Goal: Task Accomplishment & Management: Check status

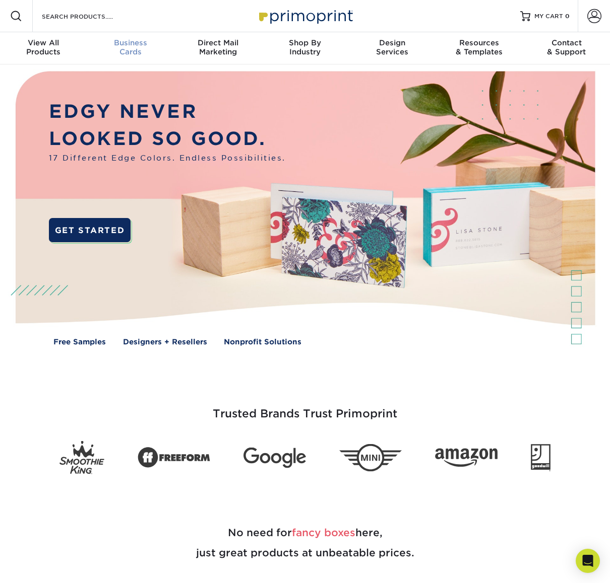
click at [136, 44] on span "Business" at bounding box center [130, 42] width 87 height 9
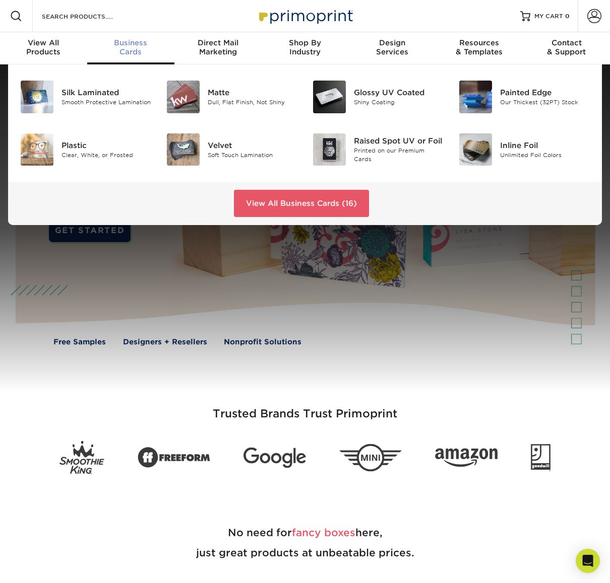
click at [136, 44] on span "Business" at bounding box center [130, 42] width 87 height 9
click at [296, 197] on link "View All Business Cards (16)" at bounding box center [301, 203] width 135 height 27
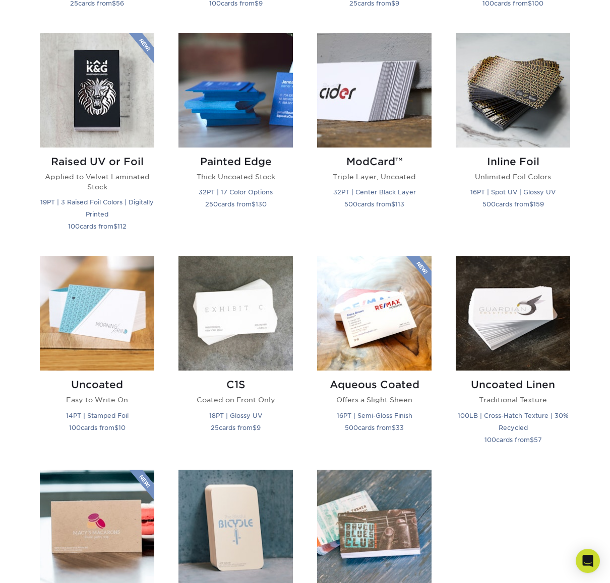
scroll to position [750, 0]
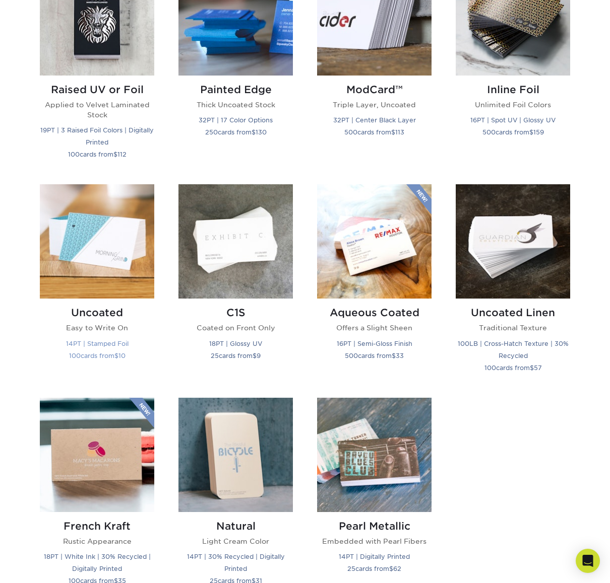
click at [106, 216] on img at bounding box center [97, 241] width 114 height 114
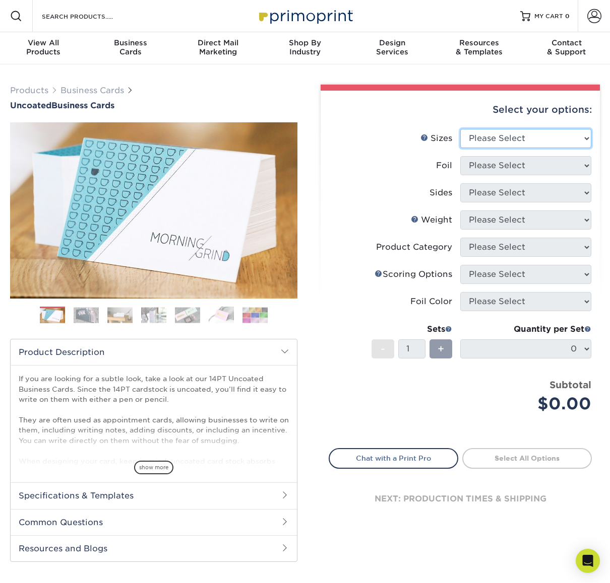
select select "2.00x3.50"
click option "2" x 3.5" - Standard" at bounding box center [0, 0] width 0 height 0
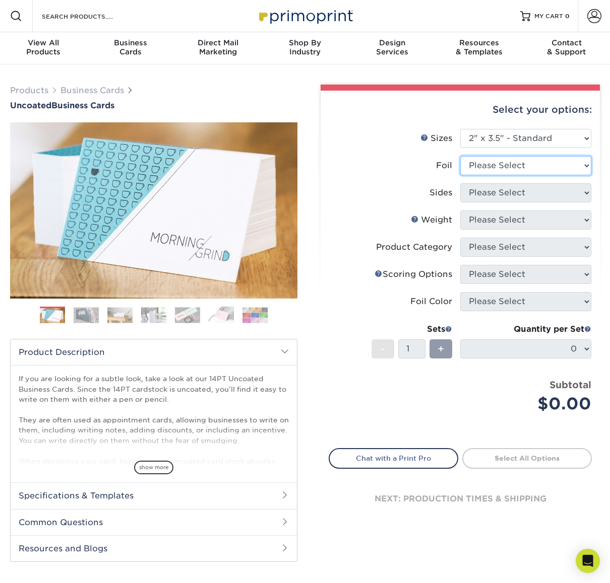
click option "Please Select" at bounding box center [0, 0] width 0 height 0
drag, startPoint x: 454, startPoint y: 166, endPoint x: 437, endPoint y: 168, distance: 17.2
click at [437, 168] on label "Foil" at bounding box center [394, 165] width 131 height 19
copy div "Foil"
select select "0"
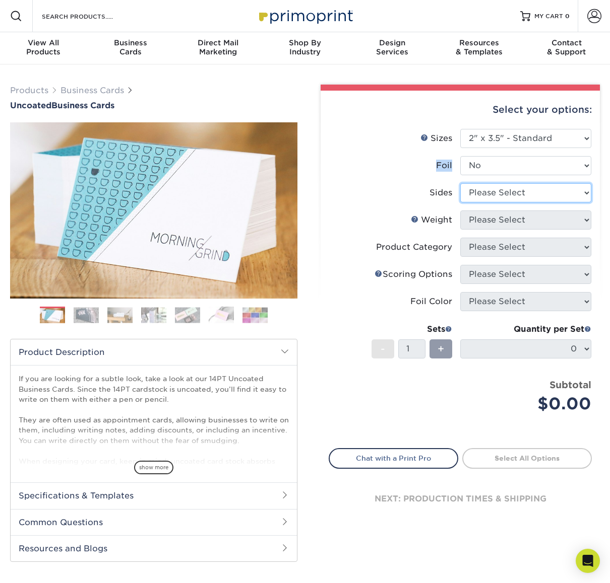
select select "13abbda7-1d64-4f25-8bb2-c179b224825d"
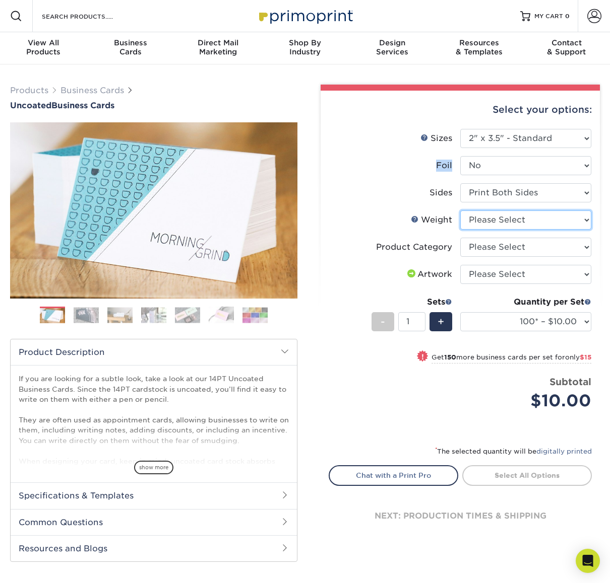
select select "14PT Uncoated"
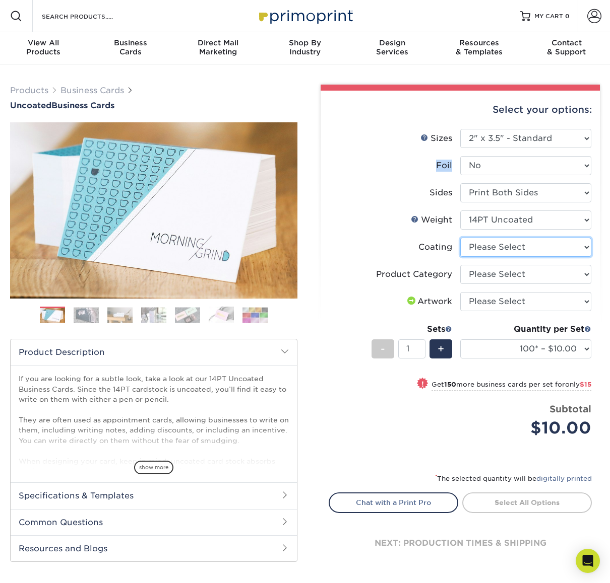
select select "3e7618de-abca-4bda-9f97-8b9129e913d8"
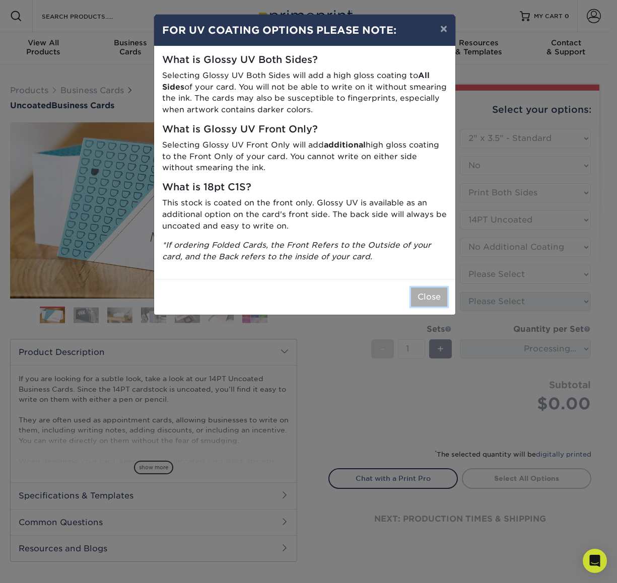
click at [432, 301] on button "Close" at bounding box center [429, 297] width 36 height 19
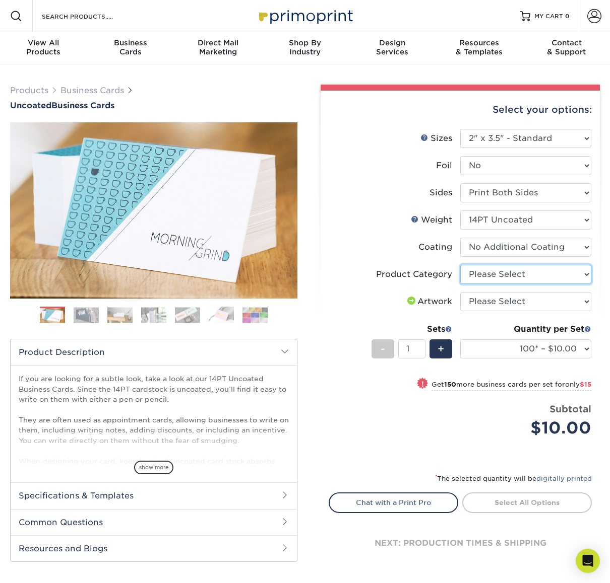
select select "3b5148f1-0588-4f88-a218-97bcfdce65c1"
click option "Business Cards" at bounding box center [0, 0] width 0 height 0
select select "upload"
click option "I will upload files" at bounding box center [0, 0] width 0 height 0
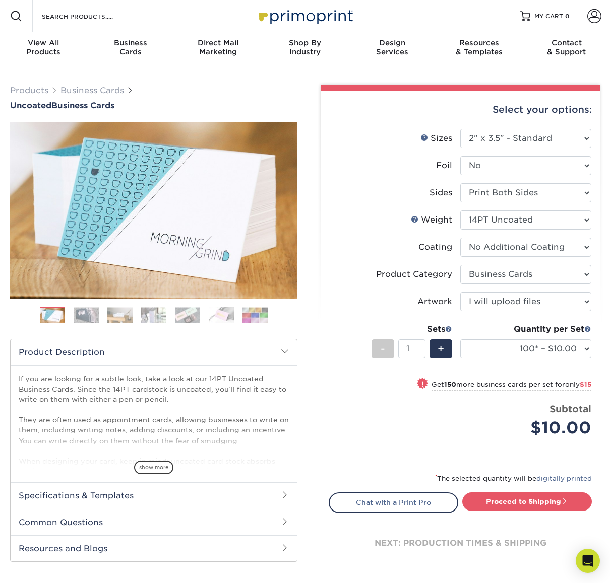
click at [340, 315] on li "Artwork Please Select I will upload files I need a design - $100" at bounding box center [460, 305] width 262 height 27
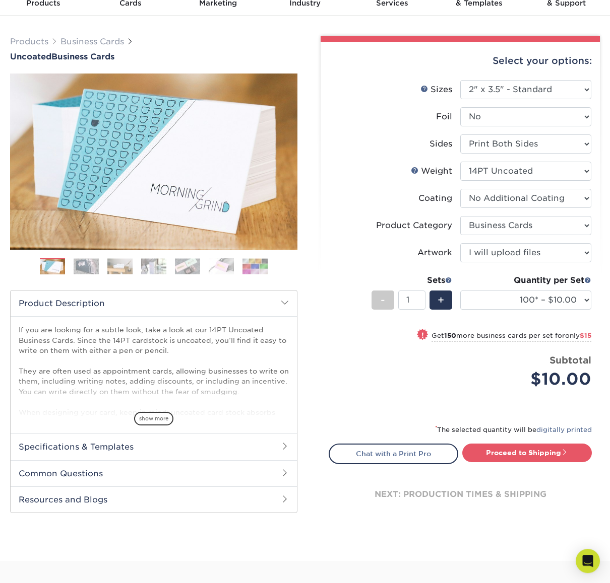
scroll to position [73, 0]
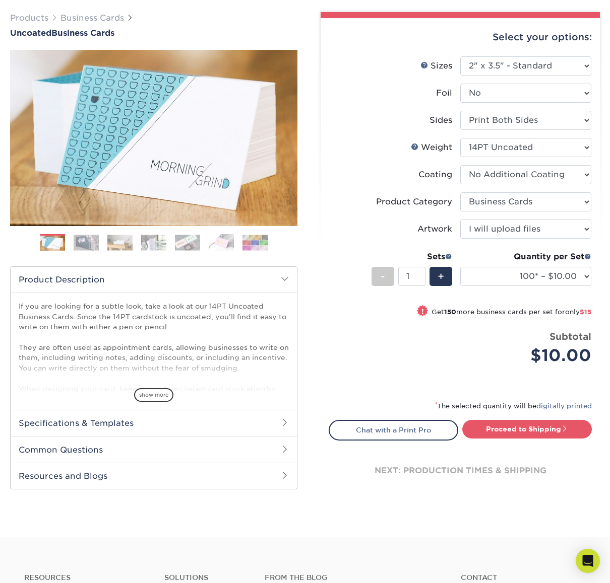
click at [318, 342] on div "Select your options: Sizes Help Sizes Foil Yes -" at bounding box center [455, 260] width 287 height 497
click at [551, 409] on link "digitally printed" at bounding box center [563, 407] width 55 height 8
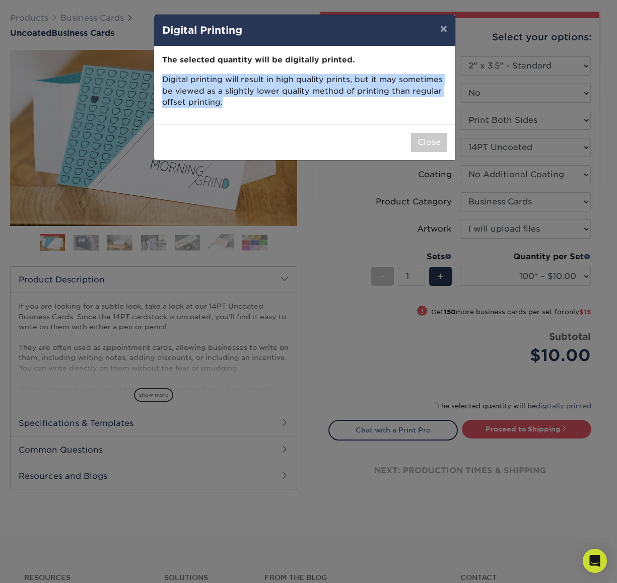
drag, startPoint x: 222, startPoint y: 103, endPoint x: 163, endPoint y: 82, distance: 62.5
click at [163, 82] on p "Digital printing will result in high quality prints, but it may sometimes be vi…" at bounding box center [304, 91] width 285 height 34
copy p "Digital printing will result in high quality prints, but it may sometimes be vi…"
click at [428, 141] on button "Close" at bounding box center [429, 142] width 36 height 19
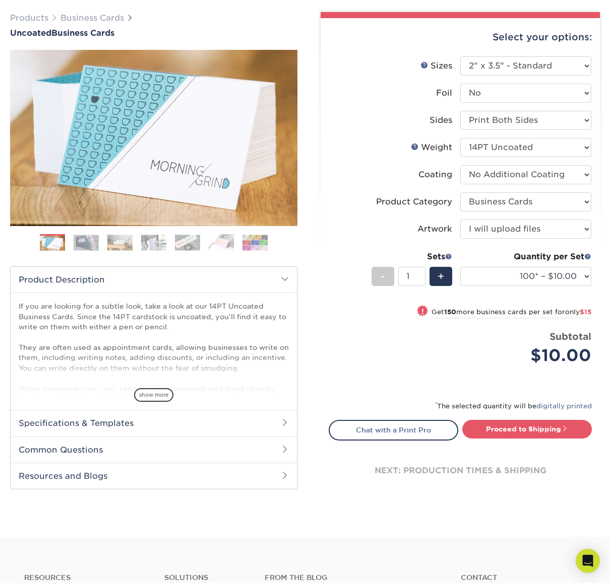
click at [347, 357] on div "Price per set $10.00" at bounding box center [394, 349] width 131 height 38
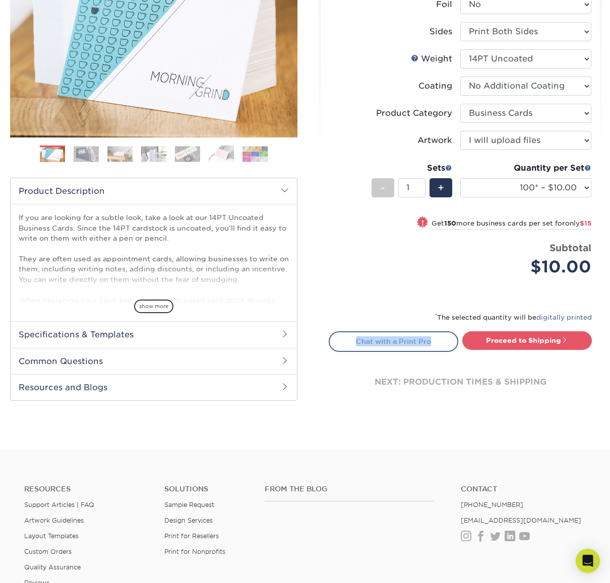
drag, startPoint x: 325, startPoint y: 343, endPoint x: 439, endPoint y: 345, distance: 113.9
click at [439, 345] on div "Select your options: Sizes Help Sizes Foil Yes -" at bounding box center [455, 171] width 287 height 497
copy link "Chat with a Print Pro"
drag, startPoint x: 601, startPoint y: 344, endPoint x: 485, endPoint y: 343, distance: 116.4
click at [485, 343] on div "Select your options: Sizes Help Sizes Please Select 1.5" x 3.5" - Mini -" at bounding box center [456, 171] width 302 height 497
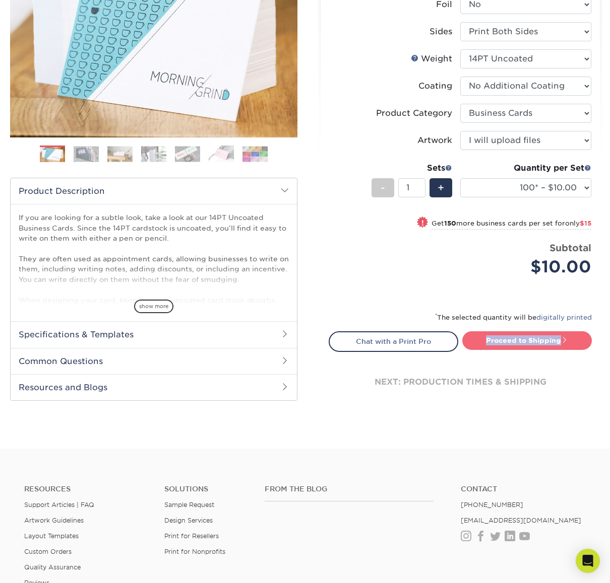
copy link "Proceed to Shipping"
click at [342, 57] on label "Weight Help Weight" at bounding box center [394, 58] width 131 height 19
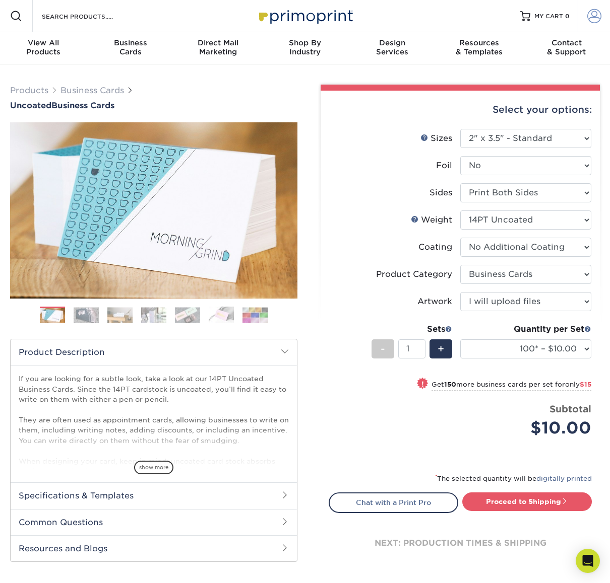
click at [587, 18] on span at bounding box center [594, 16] width 14 height 14
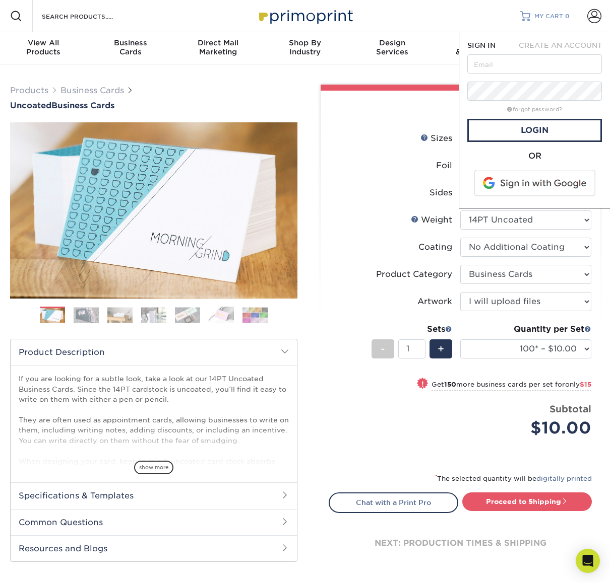
click at [539, 17] on span "MY CART" at bounding box center [548, 16] width 29 height 9
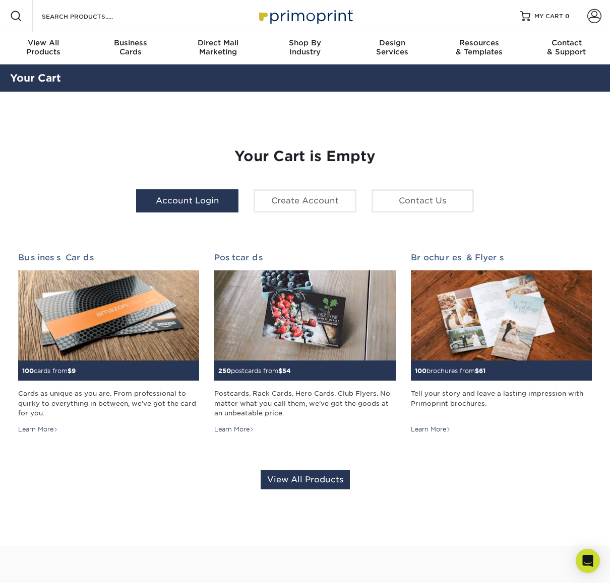
click at [205, 204] on link "Account Login" at bounding box center [187, 200] width 102 height 23
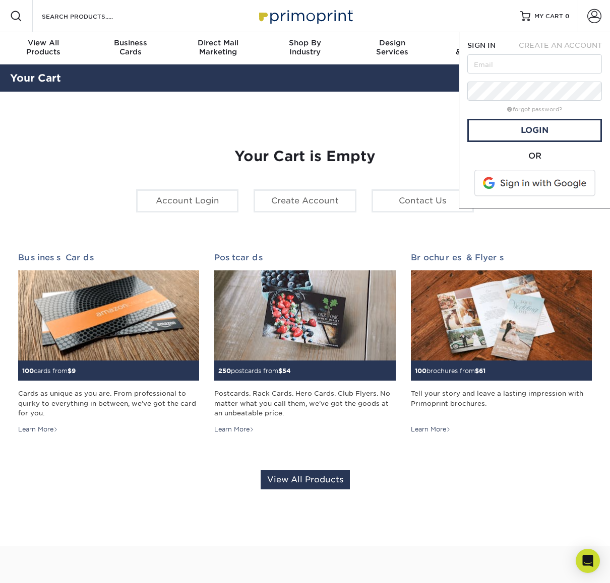
click at [530, 179] on span at bounding box center [535, 183] width 128 height 26
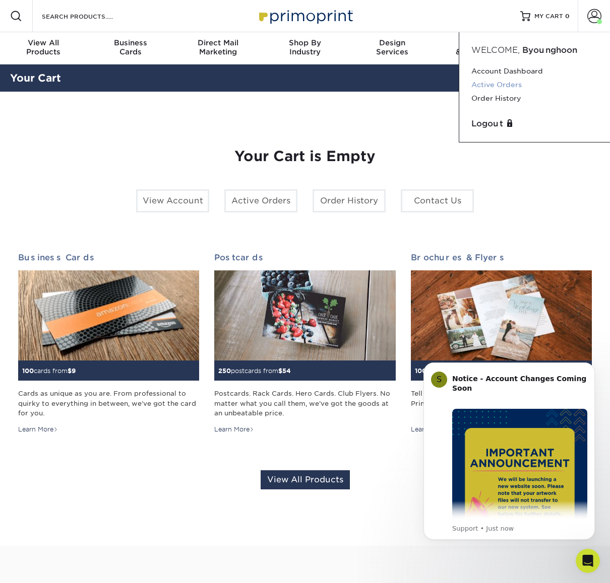
click at [515, 84] on link "Active Orders" at bounding box center [534, 85] width 126 height 14
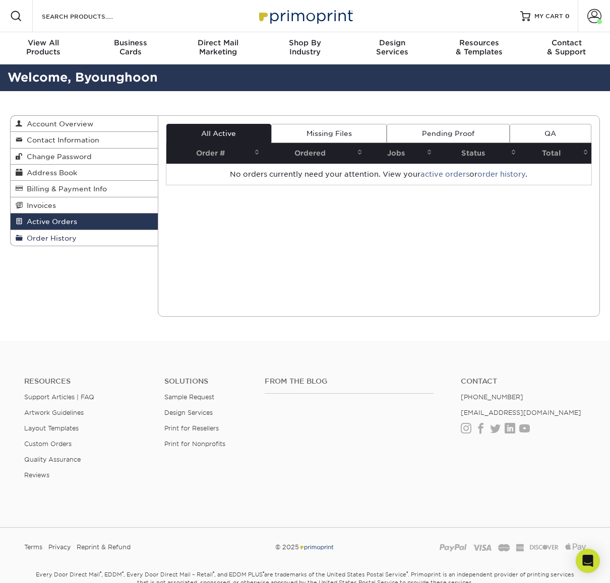
click at [54, 239] on span "Order History" at bounding box center [50, 238] width 54 height 8
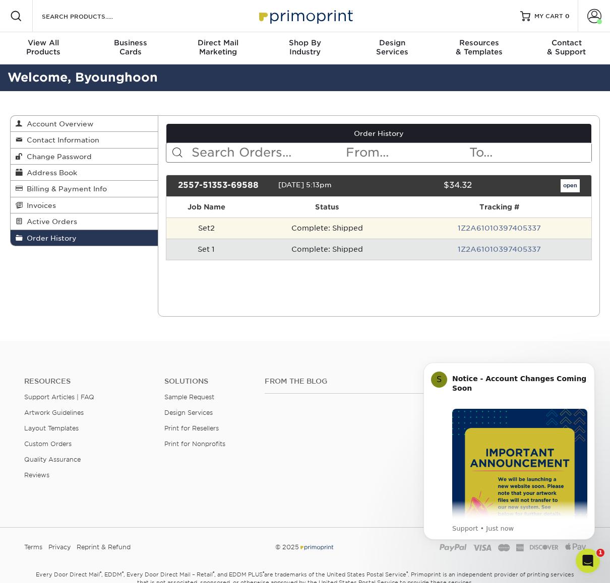
click at [328, 230] on td "Complete: Shipped" at bounding box center [326, 228] width 161 height 21
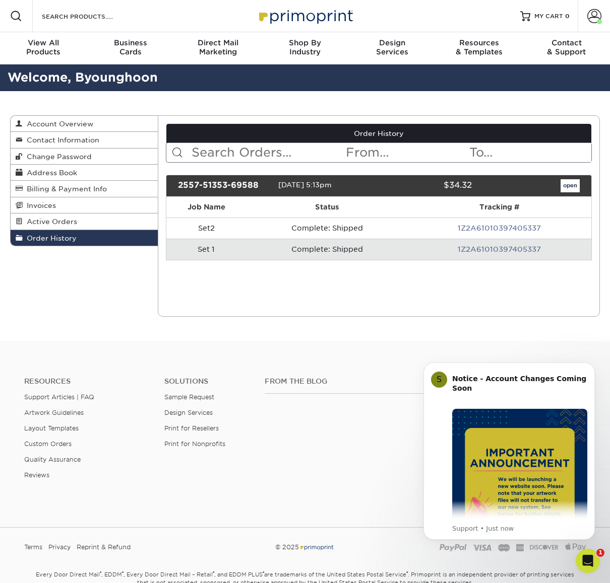
click at [390, 299] on div "Current Orders 0 Active 0 Missing Files" at bounding box center [379, 216] width 442 height 202
click at [95, 218] on link "Active Orders" at bounding box center [84, 222] width 147 height 16
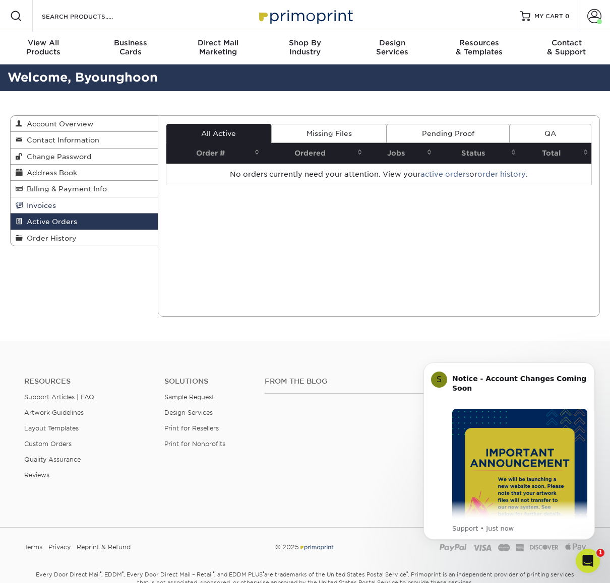
click at [88, 203] on link "Invoices" at bounding box center [84, 206] width 147 height 16
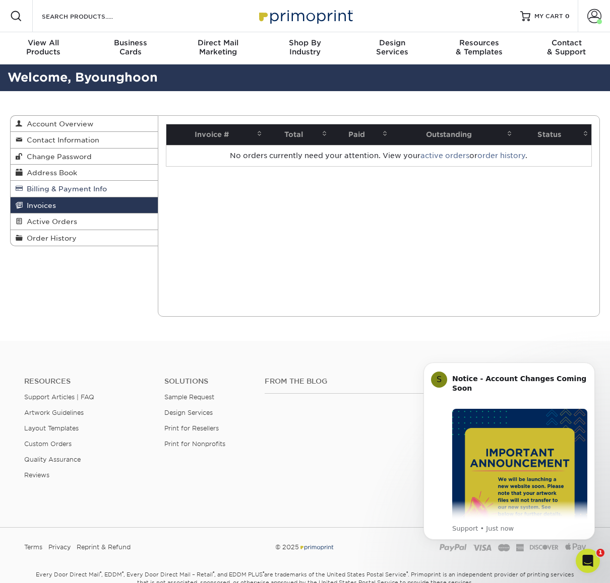
click at [91, 194] on link "Billing & Payment Info" at bounding box center [84, 189] width 147 height 16
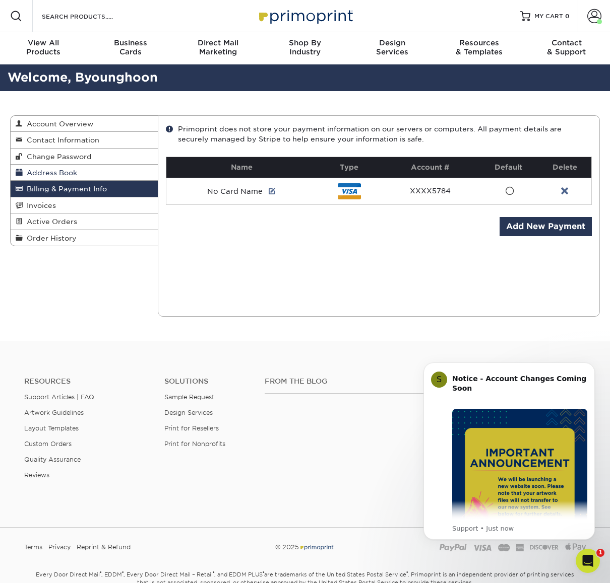
click at [59, 173] on span "Address Book" at bounding box center [50, 173] width 54 height 8
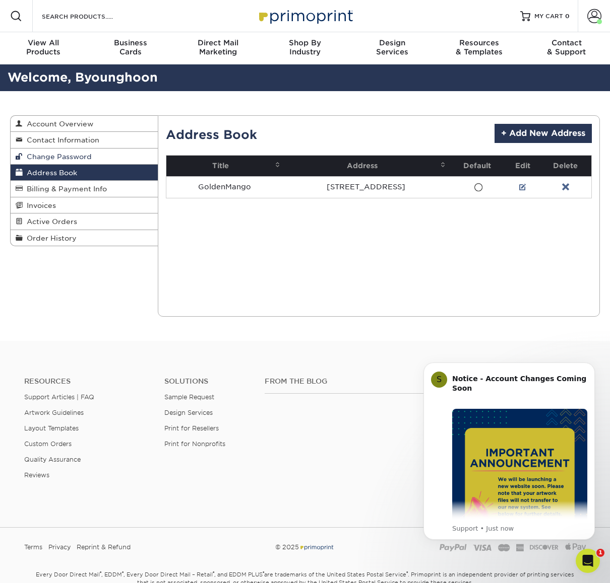
click at [67, 163] on link "Change Password" at bounding box center [84, 157] width 147 height 16
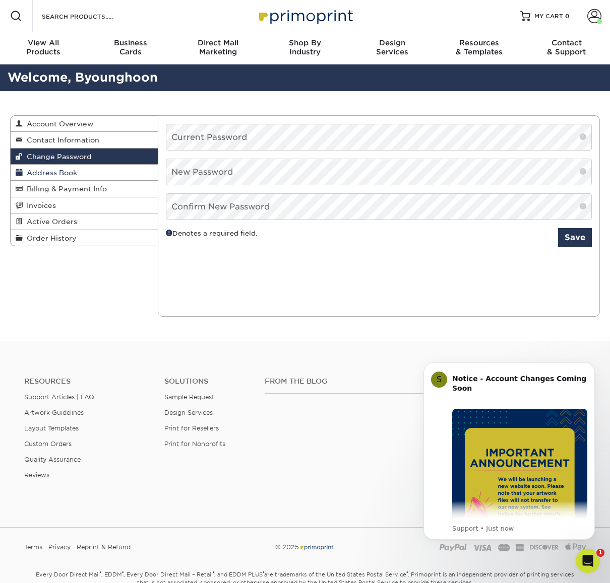
click at [66, 173] on span "Address Book" at bounding box center [50, 173] width 54 height 8
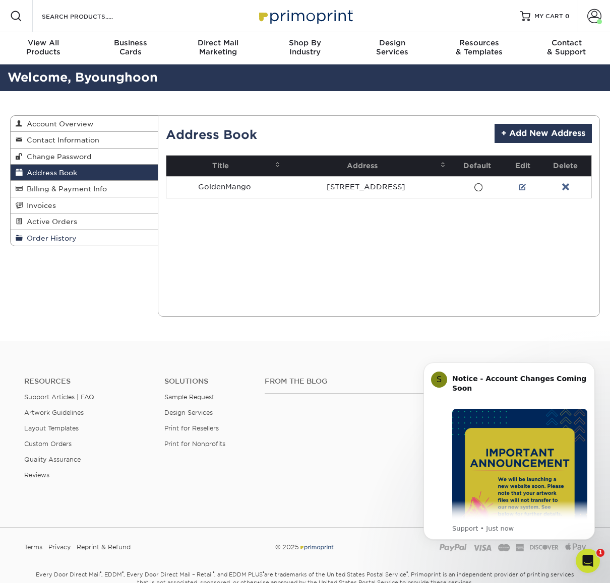
click at [68, 239] on span "Order History" at bounding box center [50, 238] width 54 height 8
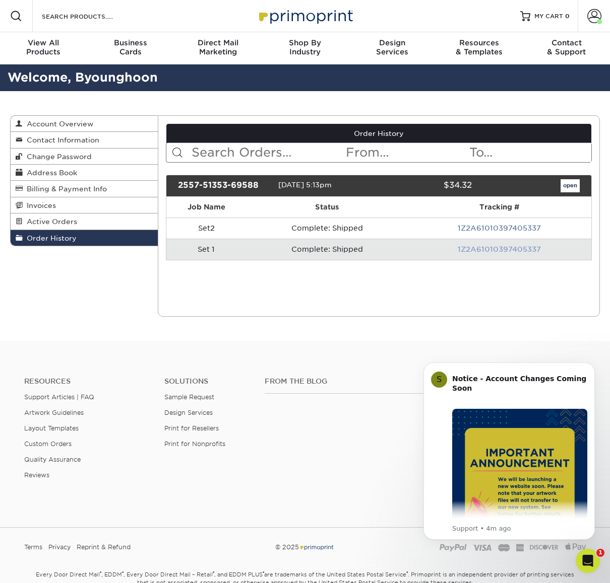
click at [493, 252] on link "1Z2A61010397405337" at bounding box center [499, 249] width 83 height 8
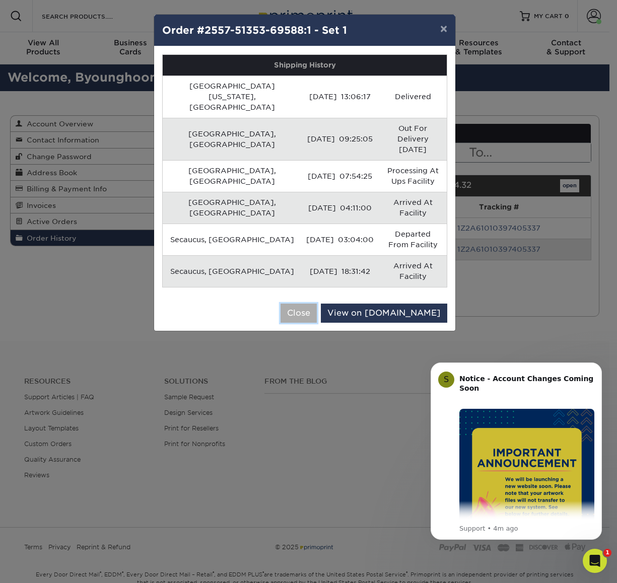
click at [317, 304] on button "Close" at bounding box center [299, 313] width 36 height 19
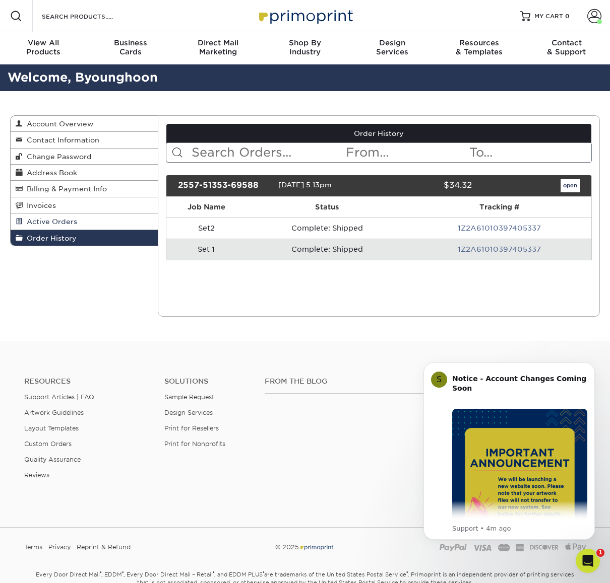
click at [27, 223] on span "Active Orders" at bounding box center [50, 222] width 54 height 8
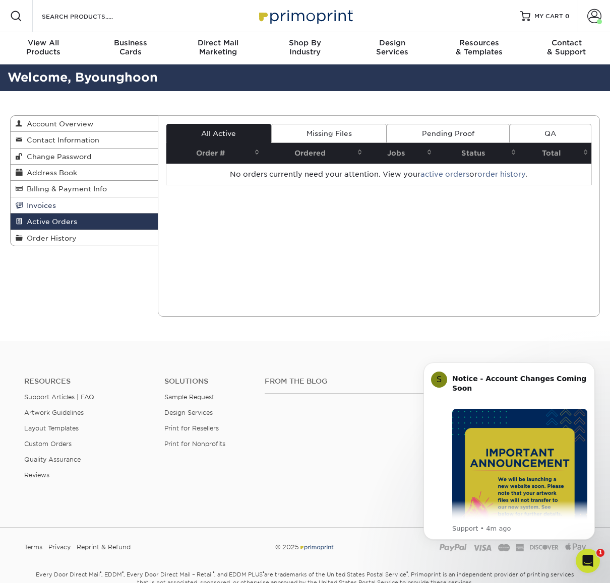
click at [46, 208] on span "Invoices" at bounding box center [39, 206] width 33 height 8
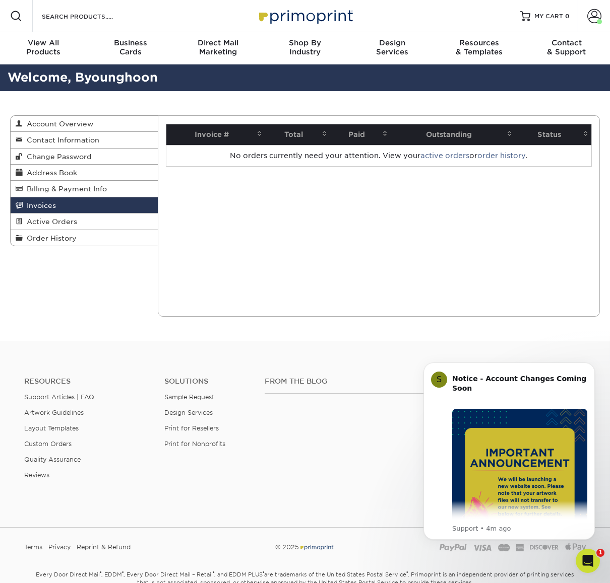
click at [247, 137] on th "Invoice #" at bounding box center [215, 134] width 99 height 21
click at [301, 136] on th "Total" at bounding box center [297, 134] width 65 height 21
click at [385, 135] on span at bounding box center [385, 133] width 8 height 8
click at [451, 135] on th "Outstanding" at bounding box center [452, 134] width 124 height 21
click at [559, 135] on th "Status" at bounding box center [553, 134] width 76 height 21
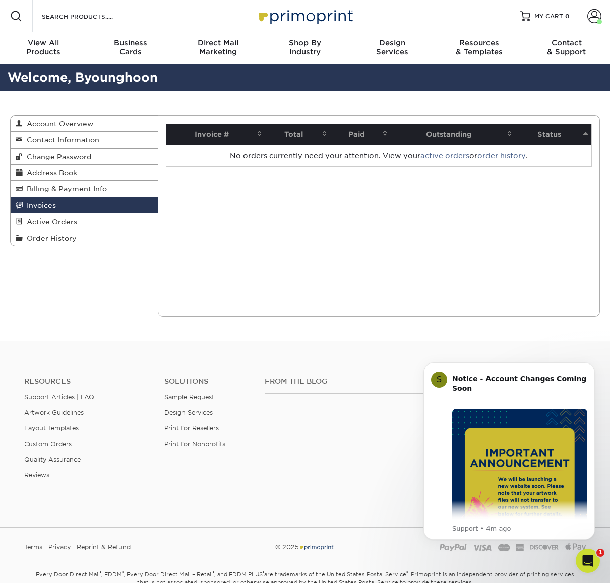
click at [543, 135] on th "Status" at bounding box center [553, 134] width 76 height 21
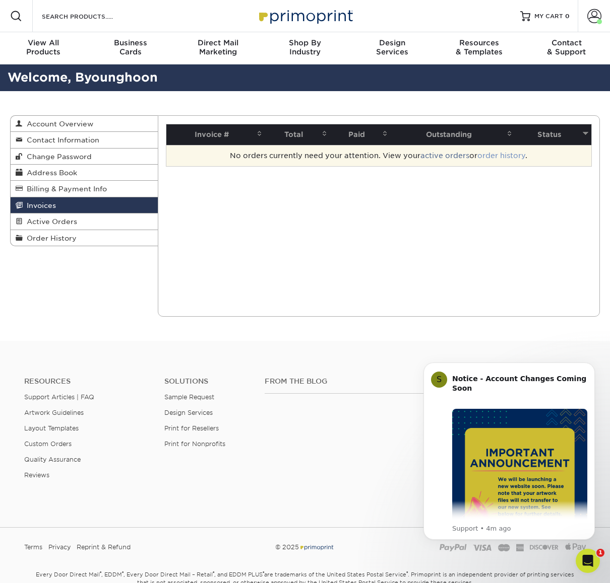
click at [505, 158] on link "order history" at bounding box center [501, 156] width 48 height 8
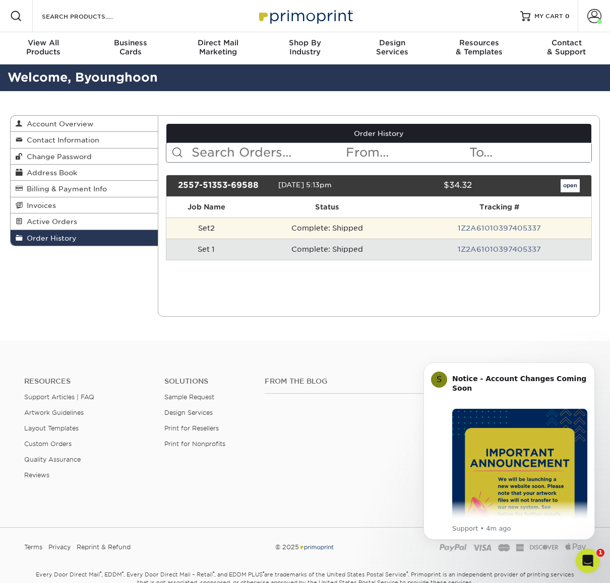
click at [328, 231] on td "Complete: Shipped" at bounding box center [326, 228] width 161 height 21
click at [480, 231] on link "1Z2A61010397405337" at bounding box center [499, 228] width 83 height 8
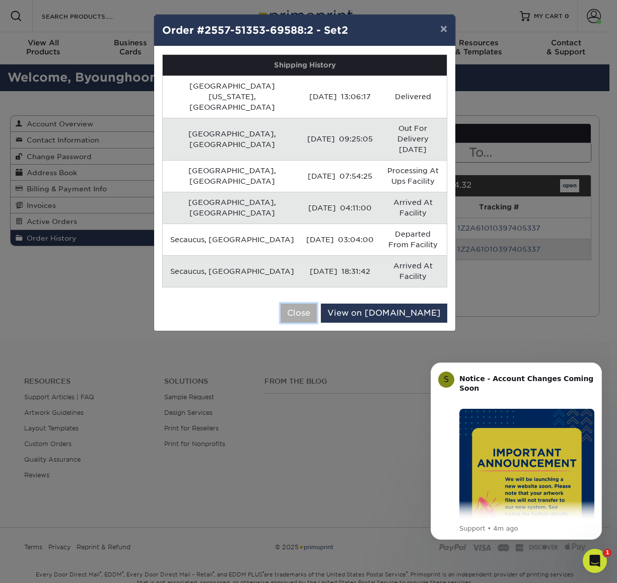
click at [317, 304] on button "Close" at bounding box center [299, 313] width 36 height 19
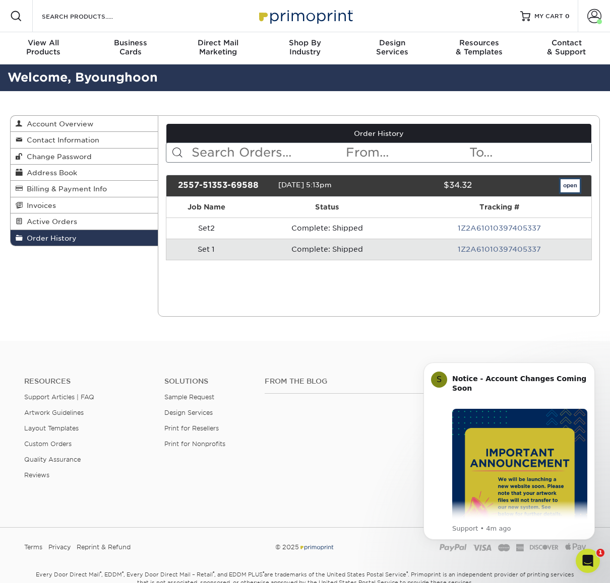
click at [575, 184] on link "open" at bounding box center [569, 185] width 19 height 13
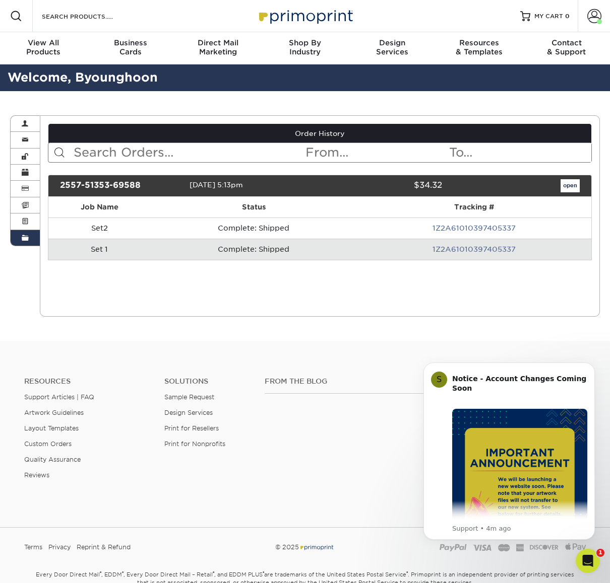
click at [575, 184] on div "Order History Account Overview Contact Information Change Password Address Book…" at bounding box center [305, 216] width 605 height 250
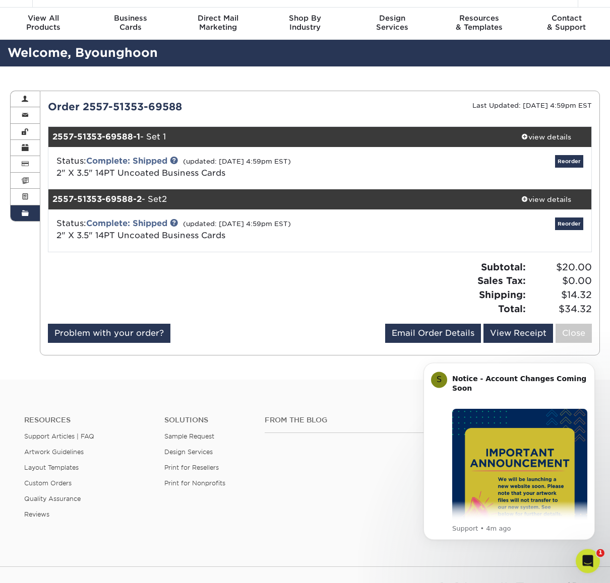
scroll to position [24, 0]
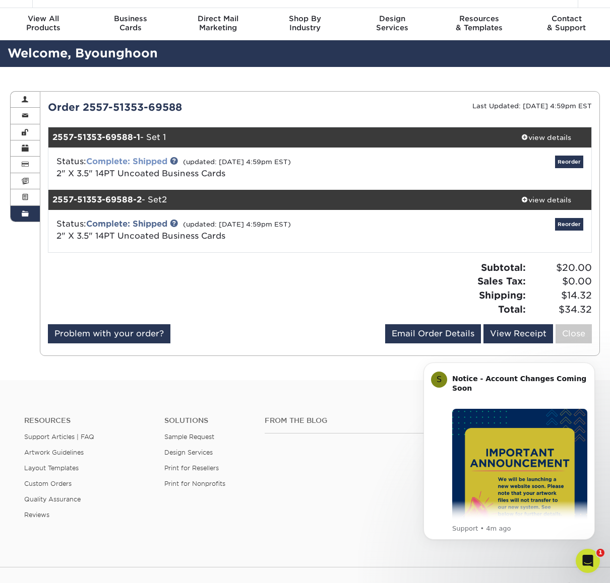
click at [124, 161] on link "Complete: Shipped" at bounding box center [126, 162] width 81 height 10
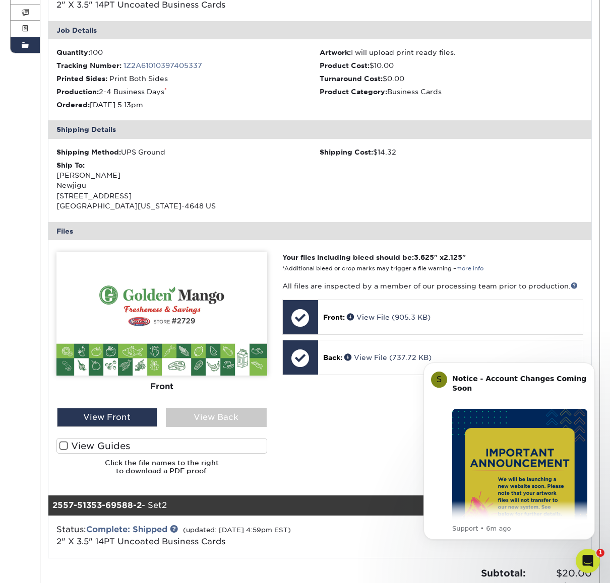
scroll to position [282, 0]
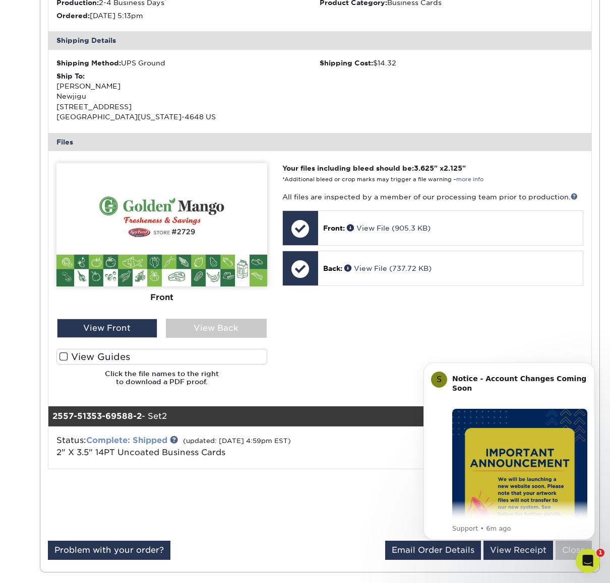
click at [156, 440] on link "Complete: Shipped" at bounding box center [126, 441] width 81 height 10
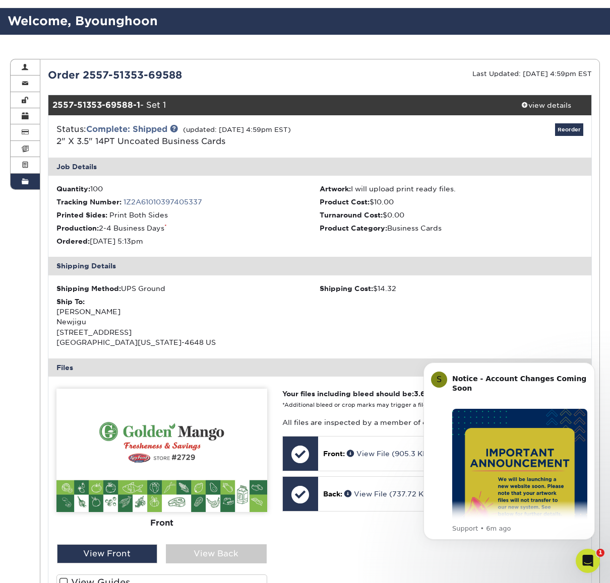
scroll to position [0, 0]
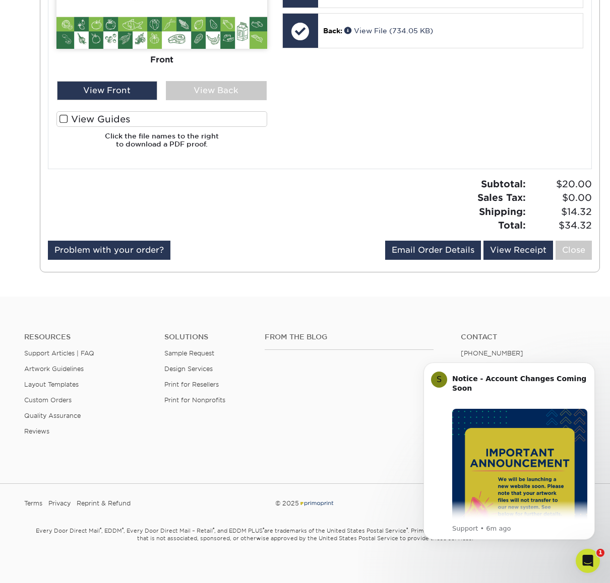
scroll to position [864, 0]
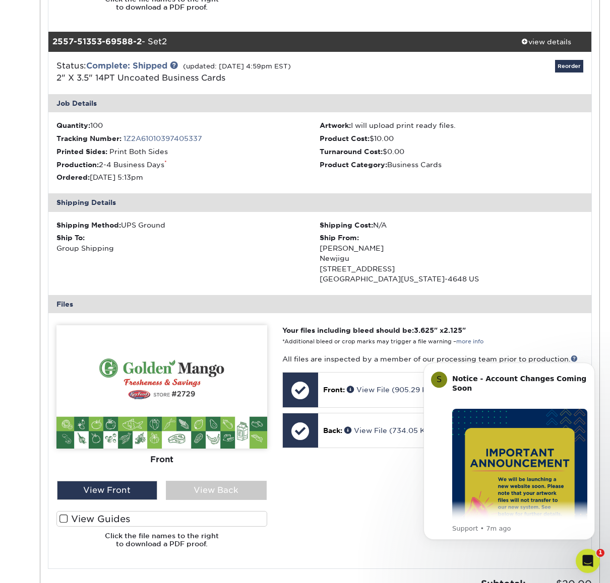
scroll to position [654, 0]
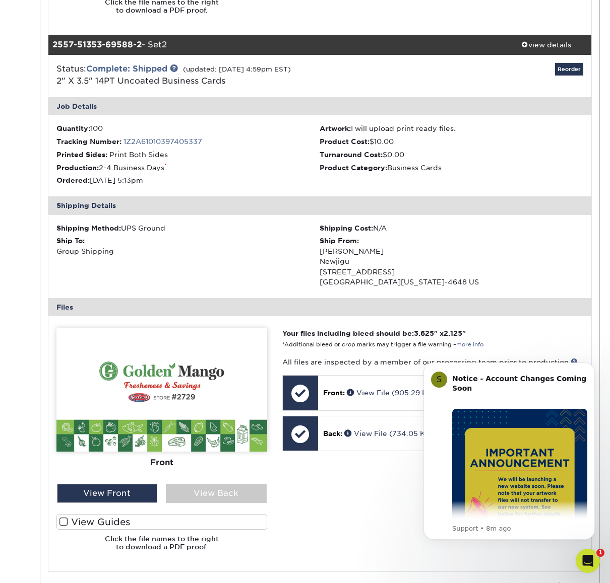
click at [603, 300] on div "Order History Account Overview Contact Information Change Password Address Book…" at bounding box center [305, 68] width 605 height 1263
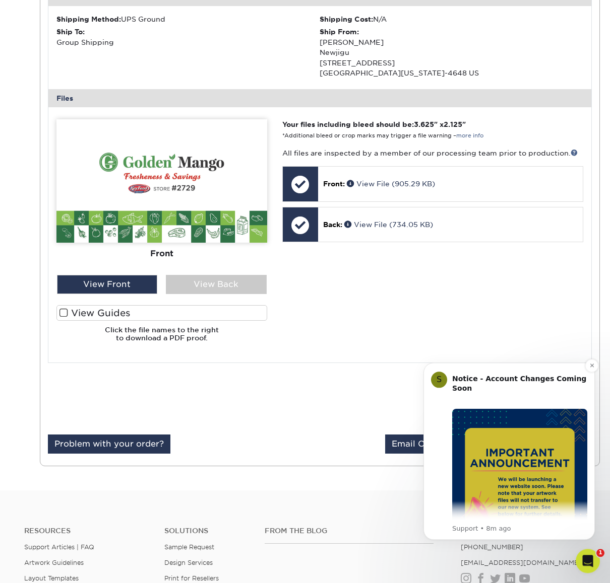
scroll to position [864, 0]
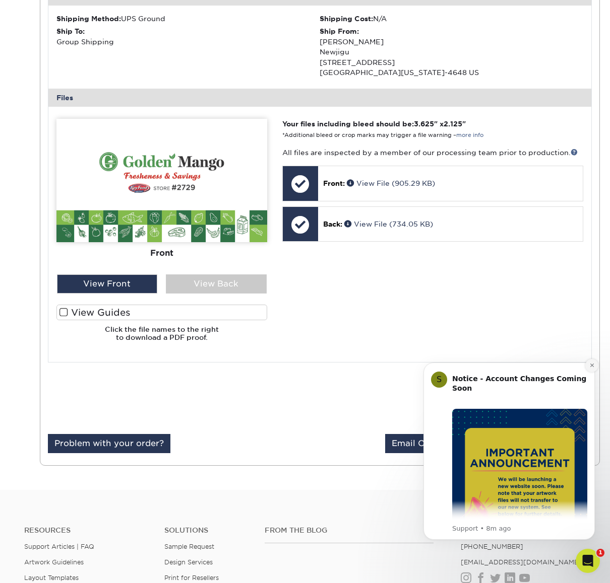
click at [592, 366] on icon "Dismiss notification" at bounding box center [592, 366] width 4 height 4
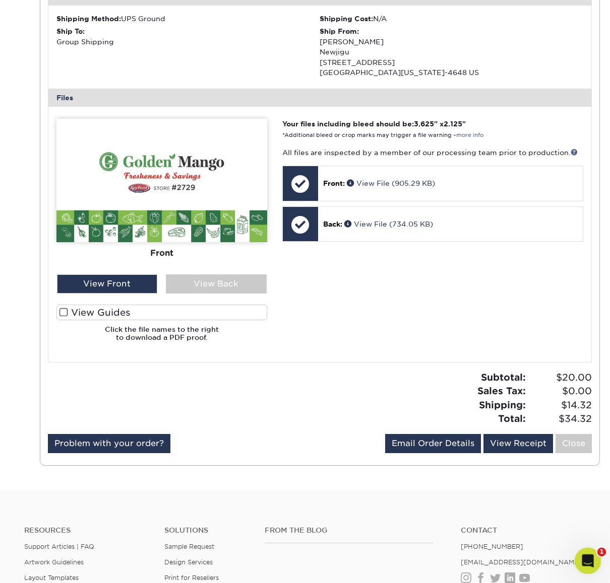
click at [583, 561] on icon "Open Intercom Messenger" at bounding box center [586, 560] width 17 height 17
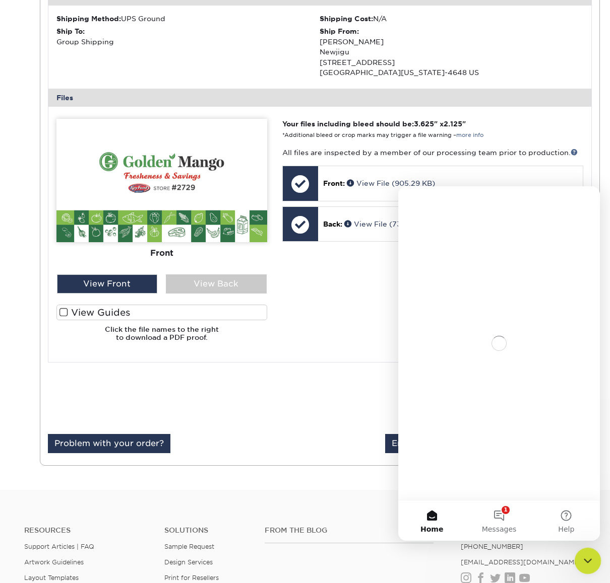
scroll to position [0, 0]
